Goal: Task Accomplishment & Management: Manage account settings

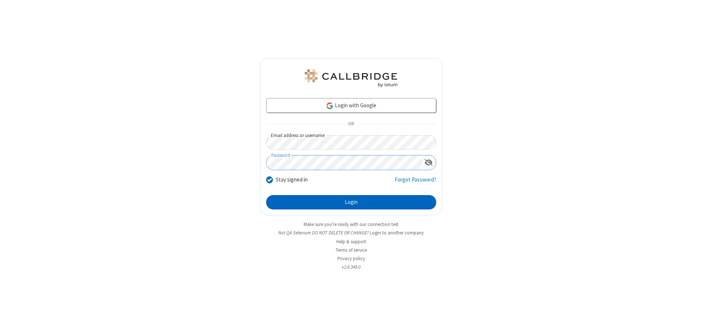
click at [351, 202] on button "Login" at bounding box center [351, 202] width 170 height 15
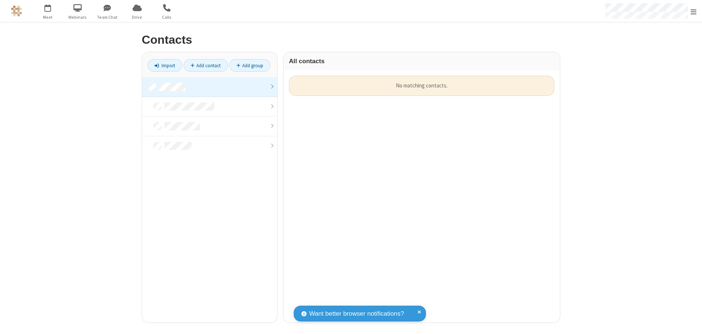
scroll to position [247, 271]
click at [210, 87] on link at bounding box center [209, 87] width 135 height 20
click at [206, 65] on link "Add contact" at bounding box center [206, 65] width 44 height 12
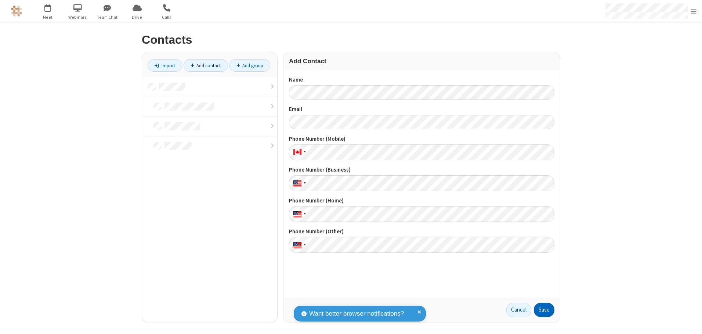
click at [544, 310] on button "Save" at bounding box center [544, 310] width 21 height 15
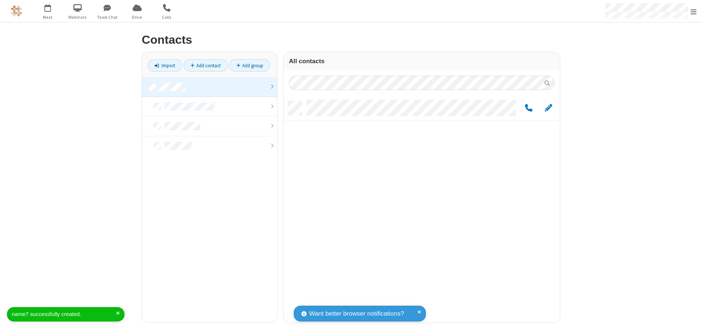
scroll to position [221, 271]
